Goal: Task Accomplishment & Management: Complete application form

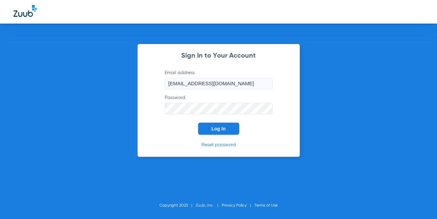
click at [216, 126] on span "Log In" at bounding box center [219, 128] width 14 height 5
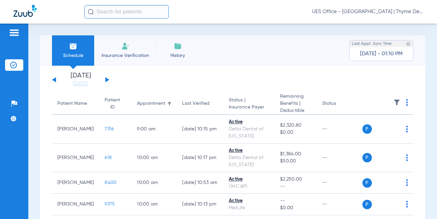
click at [125, 51] on li "Insurance Verification" at bounding box center [125, 50] width 62 height 30
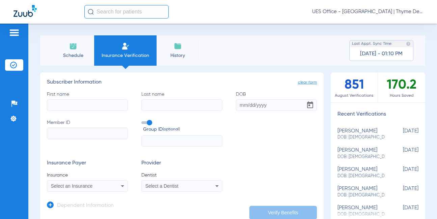
click at [98, 104] on input "First name" at bounding box center [87, 105] width 81 height 11
type input "[PERSON_NAME]"
type input "faber"
type input "[DATE]"
click at [65, 135] on input "Member ID" at bounding box center [87, 133] width 81 height 11
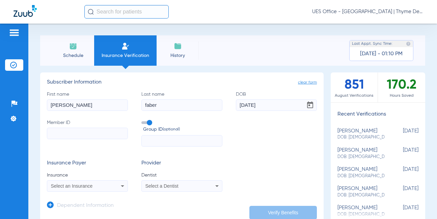
paste input "932652771"
type input "932652771"
click at [101, 188] on div "Select an Insurance" at bounding box center [80, 186] width 59 height 5
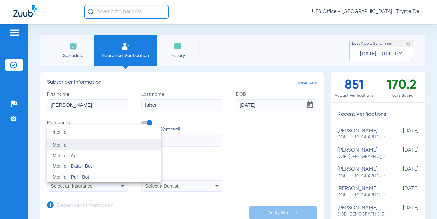
type input "metlife"
click at [65, 146] on span "Metlife" at bounding box center [60, 144] width 14 height 5
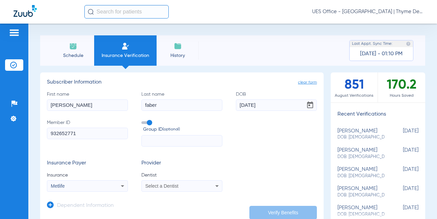
click at [161, 182] on div "Select a Dentist" at bounding box center [182, 186] width 80 height 8
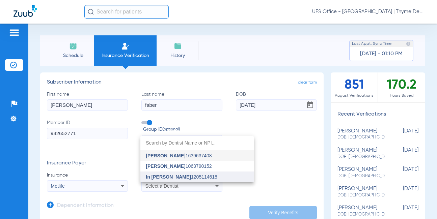
click at [170, 177] on span "In [PERSON_NAME]" at bounding box center [168, 176] width 45 height 5
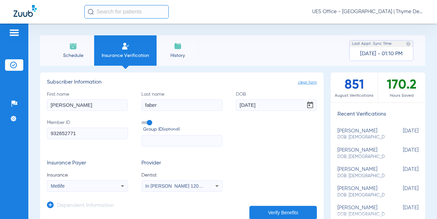
click at [52, 205] on icon at bounding box center [50, 205] width 7 height 7
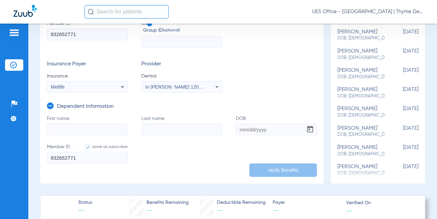
scroll to position [101, 0]
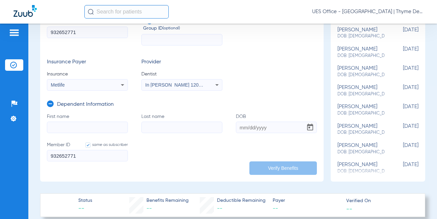
click at [75, 127] on input "First name" at bounding box center [87, 127] width 81 height 11
type input "[PERSON_NAME]"
type input "vi"
click at [239, 127] on input "DOB" at bounding box center [276, 127] width 81 height 11
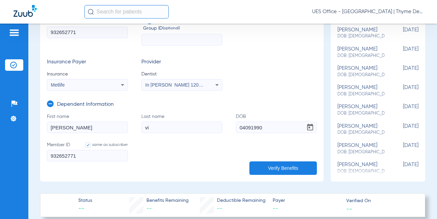
type input "[DATE]"
click at [269, 164] on button "Verify Benefits" at bounding box center [282, 168] width 67 height 13
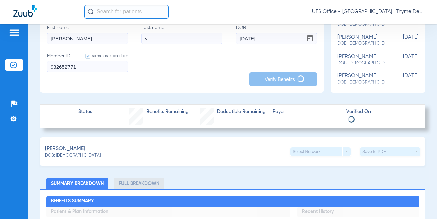
scroll to position [202, 0]
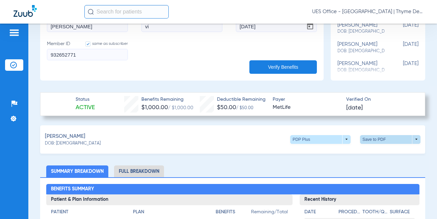
click at [413, 138] on span at bounding box center [390, 139] width 60 height 9
click at [342, 153] on span "Save to PDF" at bounding box center [334, 152] width 27 height 5
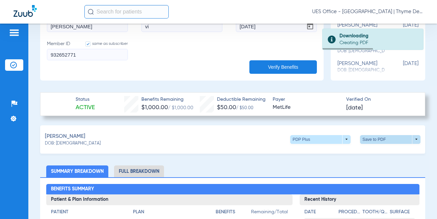
click at [372, 141] on span at bounding box center [390, 139] width 60 height 9
click at [331, 150] on span "Save to PDF" at bounding box center [334, 152] width 27 height 5
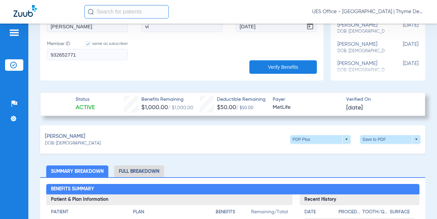
click at [201, 68] on form "First name [PERSON_NAME] Last name vi DOB [DEMOGRAPHIC_DATA] Member ID same as …" at bounding box center [182, 40] width 270 height 57
click at [373, 141] on span at bounding box center [390, 139] width 60 height 9
drag, startPoint x: 435, startPoint y: 65, endPoint x: 435, endPoint y: 36, distance: 29.4
click at [435, 36] on div at bounding box center [218, 109] width 437 height 219
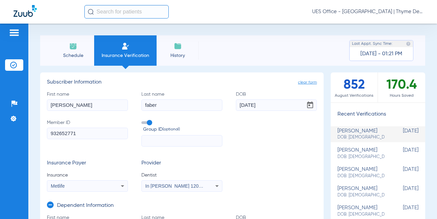
click at [23, 16] on img at bounding box center [24, 11] width 23 height 12
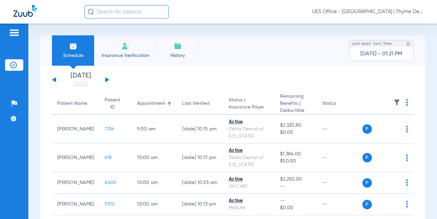
click at [388, 15] on span "UES Office - [GEOGRAPHIC_DATA] | Thyme Dental Care" at bounding box center [367, 11] width 111 height 7
click at [399, 24] on span "Log out" at bounding box center [404, 24] width 26 height 5
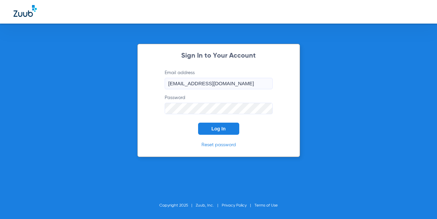
click at [184, 83] on input "[EMAIL_ADDRESS][DOMAIN_NAME]" at bounding box center [219, 83] width 108 height 11
drag, startPoint x: 177, startPoint y: 83, endPoint x: 158, endPoint y: 83, distance: 19.2
click at [158, 83] on form "Email address [EMAIL_ADDRESS][DOMAIN_NAME] Password Log In" at bounding box center [219, 101] width 128 height 65
click at [213, 127] on span "Log In" at bounding box center [219, 128] width 14 height 5
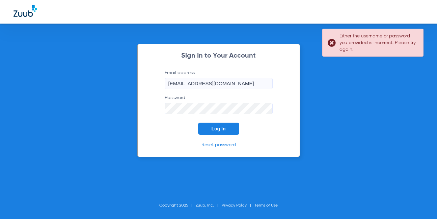
click at [178, 82] on input "[EMAIL_ADDRESS][DOMAIN_NAME]" at bounding box center [219, 83] width 108 height 11
drag, startPoint x: 179, startPoint y: 82, endPoint x: 162, endPoint y: 82, distance: 17.2
click at [162, 82] on form "Email address [EMAIL_ADDRESS][DOMAIN_NAME] Password Log In" at bounding box center [219, 101] width 128 height 65
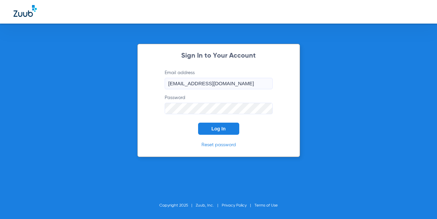
type input "[EMAIL_ADDRESS][DOMAIN_NAME]"
click at [162, 131] on form "Email address [EMAIL_ADDRESS][DOMAIN_NAME] Password Log In" at bounding box center [219, 101] width 128 height 65
click at [209, 127] on button "Log In" at bounding box center [218, 129] width 41 height 12
